Goal: Task Accomplishment & Management: Manage account settings

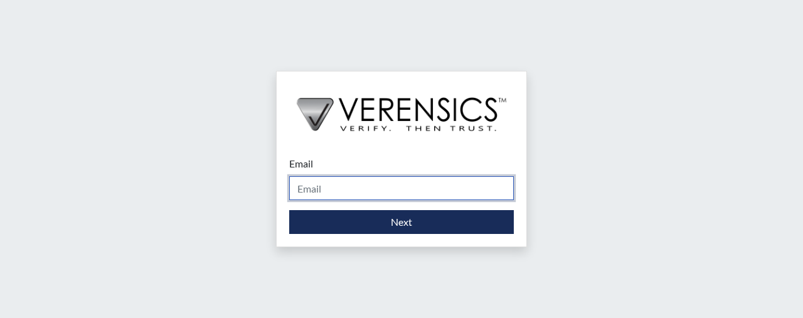
click at [355, 190] on input "Email" at bounding box center [401, 188] width 225 height 24
type input "[PERSON_NAME][EMAIL_ADDRESS][PERSON_NAME][DOMAIN_NAME]"
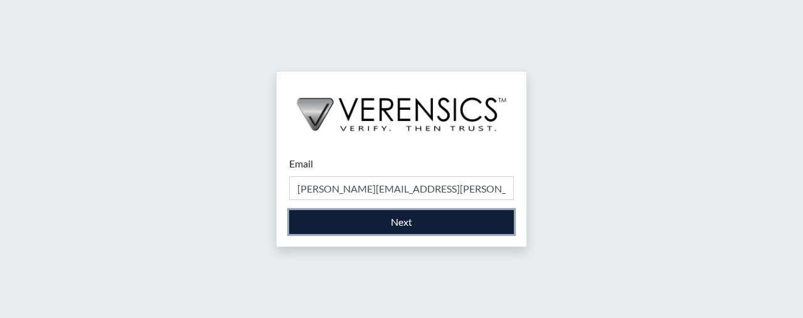
click at [393, 219] on button "Next" at bounding box center [401, 222] width 225 height 24
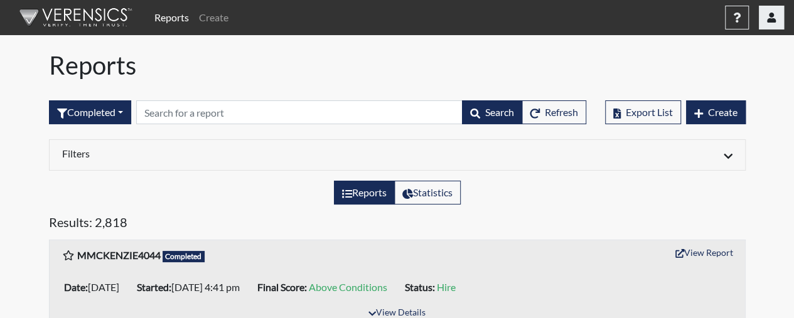
click at [766, 21] on button "button" at bounding box center [771, 18] width 25 height 24
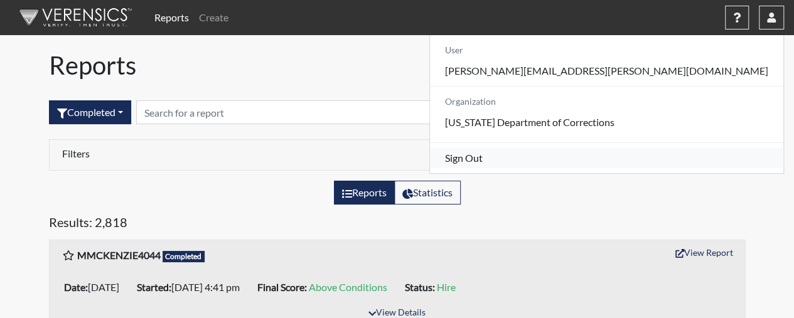
click at [676, 168] on link "Sign Out" at bounding box center [606, 158] width 353 height 20
